Goal: Transaction & Acquisition: Download file/media

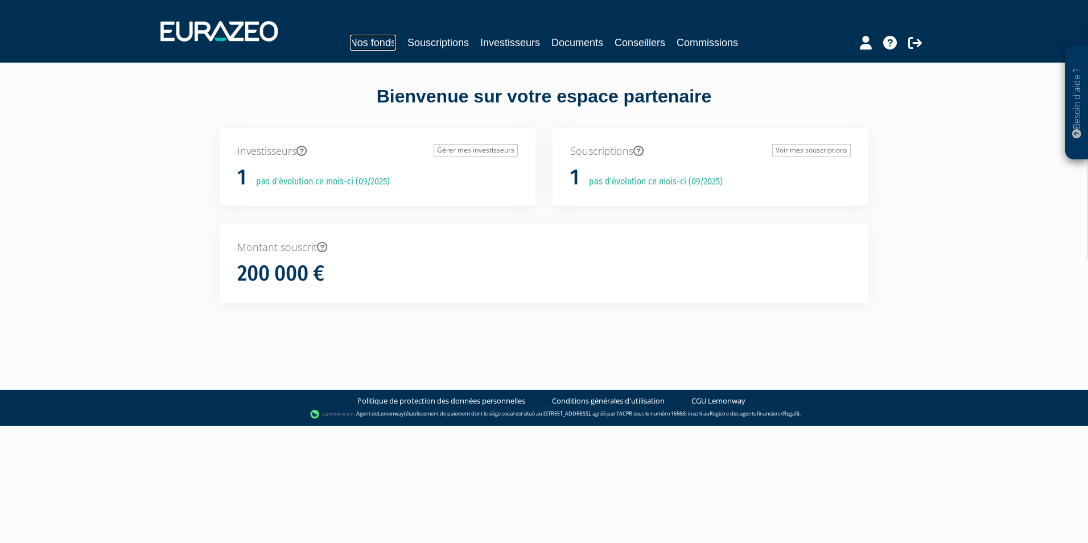
click at [363, 39] on link "Nos fonds" at bounding box center [373, 43] width 46 height 16
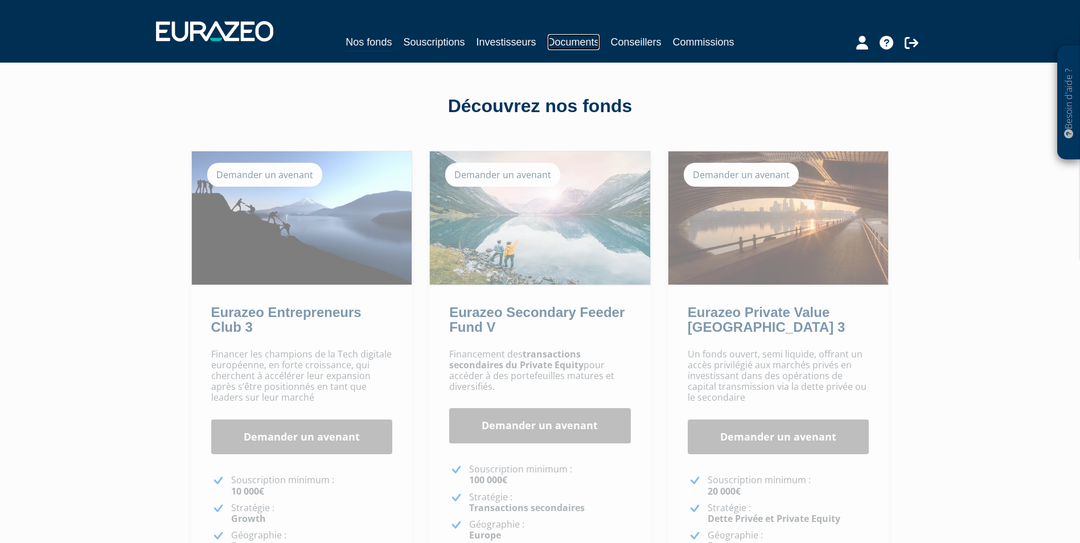
click at [590, 40] on link "Documents" at bounding box center [574, 42] width 52 height 16
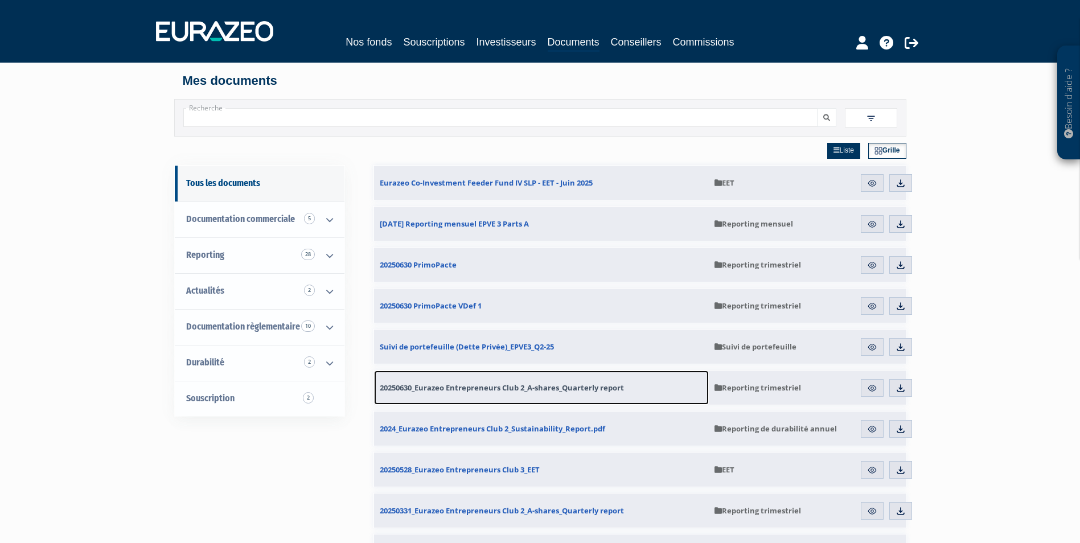
click at [411, 387] on span "20250630_Eurazeo Entrepreneurs Club 2_A-shares_Quarterly report" at bounding box center [502, 388] width 244 height 10
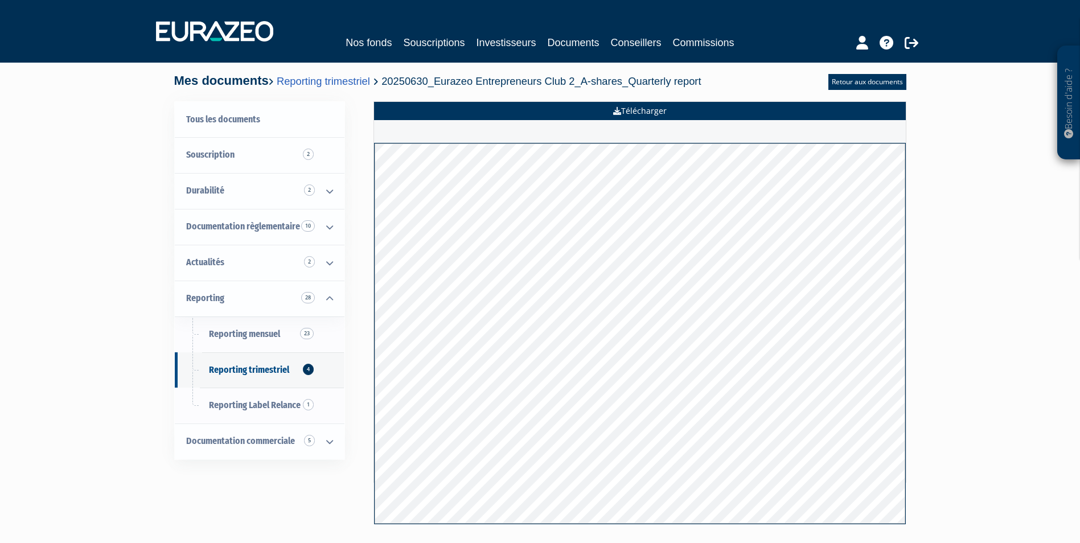
click at [628, 108] on link "Télécharger" at bounding box center [640, 111] width 532 height 18
